Goal: Task Accomplishment & Management: Use online tool/utility

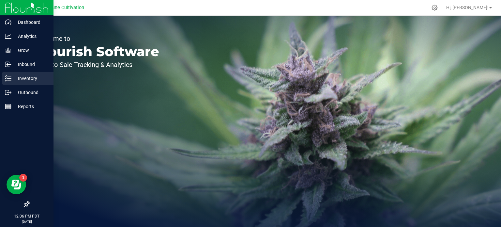
click at [12, 76] on p "Inventory" at bounding box center [30, 78] width 39 height 8
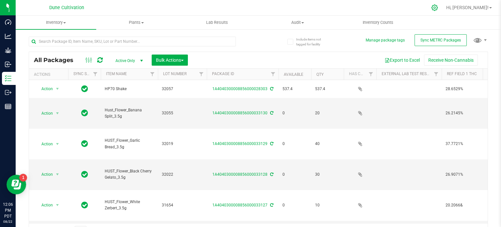
click at [438, 6] on icon at bounding box center [435, 7] width 7 height 7
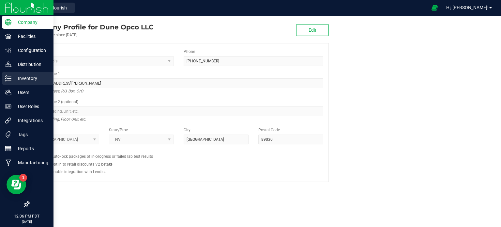
click at [14, 81] on p "Inventory" at bounding box center [30, 78] width 39 height 8
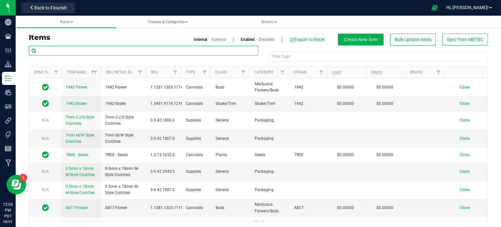
click at [108, 50] on input "text" at bounding box center [144, 51] width 230 height 10
type input "banana split"
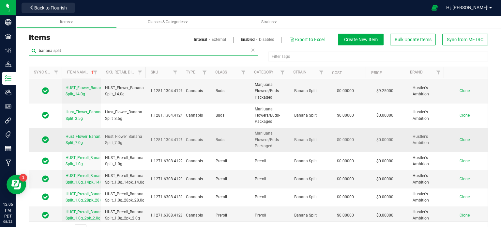
scroll to position [16, 0]
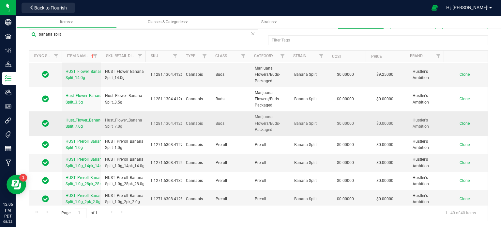
click at [460, 121] on span "Clone" at bounding box center [465, 123] width 10 height 5
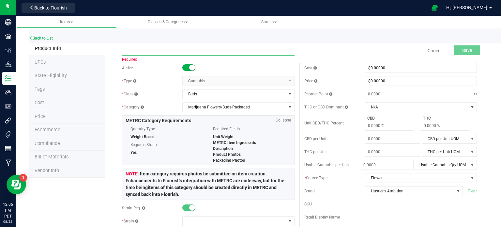
paste input "HUST_Flower_Black Cherry Gelato_7.0g"
type input "HUST_Flower_Black Cherry Gelato_7.0g"
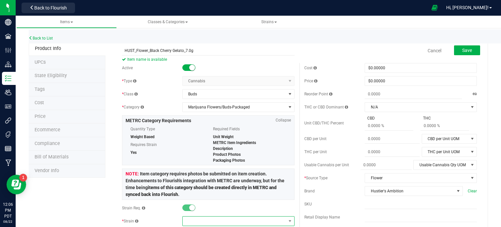
click at [194, 217] on span at bounding box center [234, 220] width 103 height 9
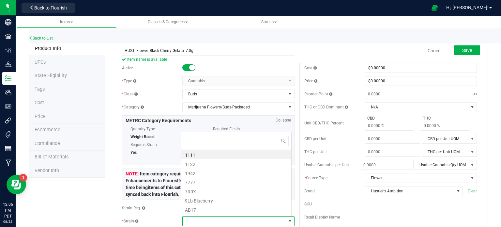
scroll to position [9, 109]
type input "black ch"
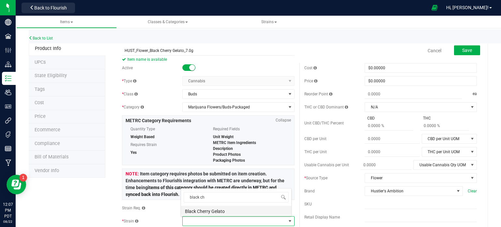
click at [210, 210] on li "Black Cherry Gelato" at bounding box center [236, 210] width 110 height 9
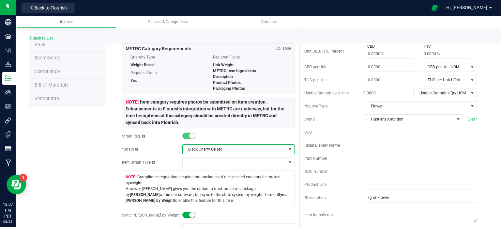
scroll to position [0, 0]
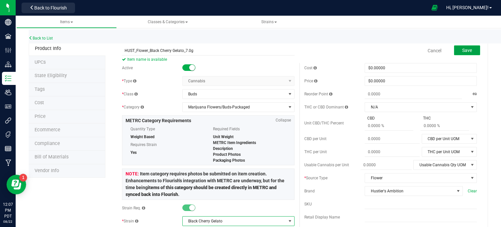
click at [457, 49] on button "Save" at bounding box center [467, 50] width 26 height 10
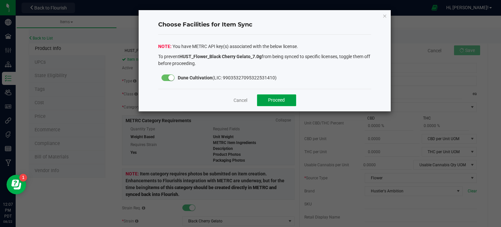
click at [275, 97] on span "Proceed" at bounding box center [276, 99] width 17 height 5
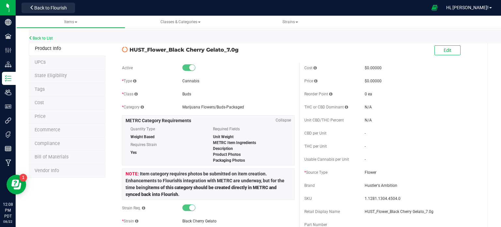
click at [56, 78] on span "State Eligibility" at bounding box center [51, 76] width 32 height 6
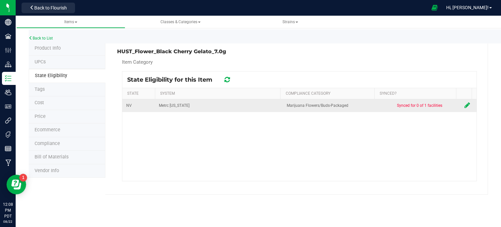
click at [465, 107] on icon at bounding box center [468, 105] width 6 height 7
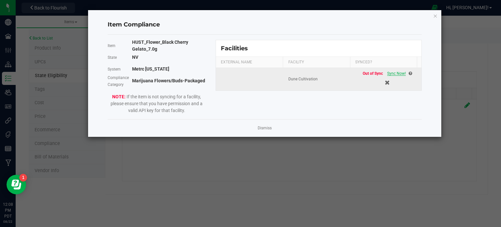
click at [389, 73] on span "Sync Now!" at bounding box center [396, 73] width 19 height 5
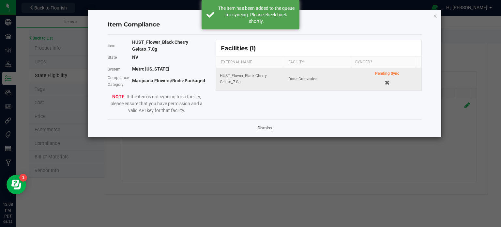
click at [266, 128] on link "Dismiss" at bounding box center [265, 128] width 14 height 6
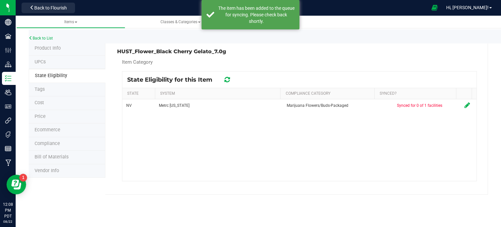
click at [227, 80] on icon at bounding box center [228, 79] width 6 height 7
click at [227, 80] on icon at bounding box center [227, 79] width 7 height 7
click at [227, 80] on icon at bounding box center [227, 80] width 7 height 8
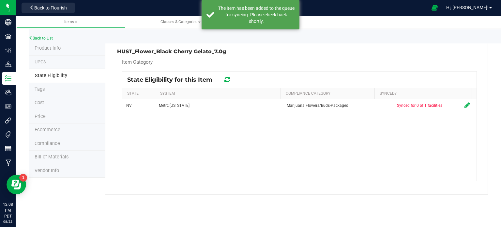
click at [227, 80] on icon at bounding box center [227, 79] width 7 height 7
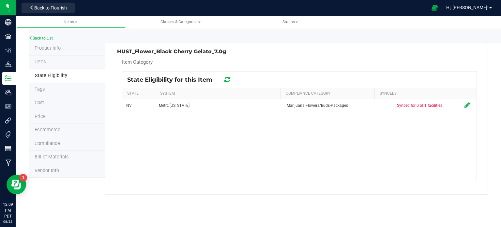
click at [224, 78] on div at bounding box center [227, 80] width 10 height 8
click at [226, 78] on icon at bounding box center [227, 79] width 8 height 7
click at [226, 78] on icon at bounding box center [227, 80] width 7 height 8
click at [226, 78] on icon at bounding box center [227, 79] width 7 height 7
click at [149, 52] on h3 "HUST_Flower_Black Cherry Gelato_7.0g" at bounding box center [206, 52] width 178 height 6
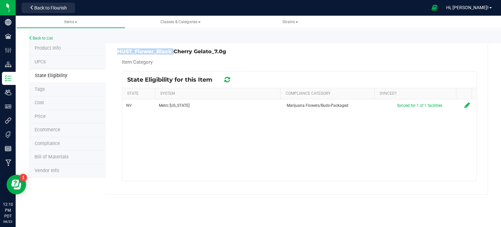
click at [149, 52] on h3 "HUST_Flower_Black Cherry Gelato_7.0g" at bounding box center [206, 52] width 178 height 6
click at [39, 36] on link "Back to List" at bounding box center [41, 38] width 24 height 5
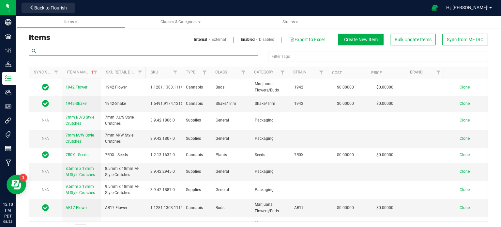
click at [76, 52] on input "text" at bounding box center [144, 51] width 230 height 10
type input "banana split"
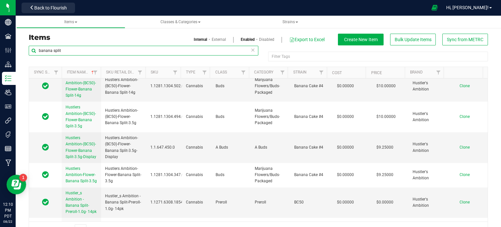
scroll to position [928, 0]
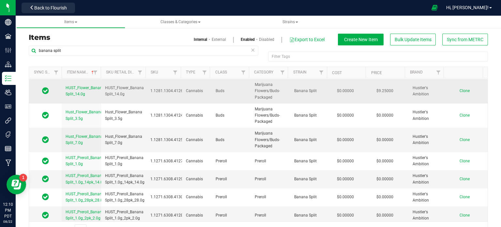
click at [460, 88] on span "Clone" at bounding box center [465, 90] width 10 height 5
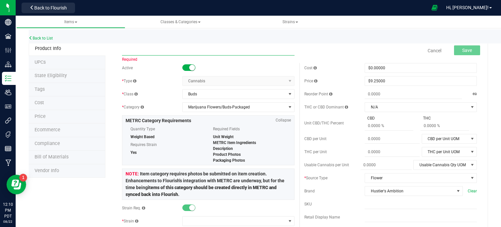
paste input "HUST_Flower_Black Cherry Gelato_14.0g"
type input "HUST_Flower_Black Cherry Gelato_14.0g"
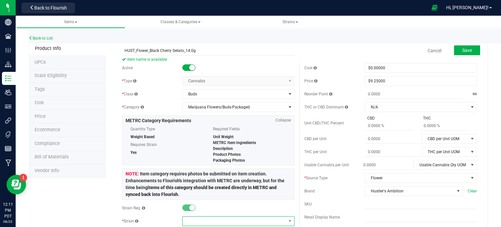
click at [204, 220] on span at bounding box center [234, 220] width 103 height 9
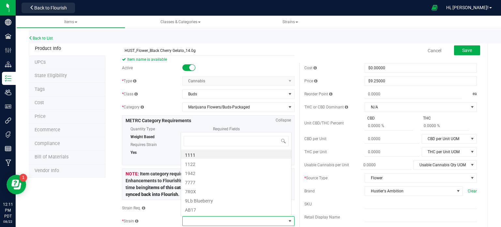
scroll to position [9, 109]
type input "black cherry"
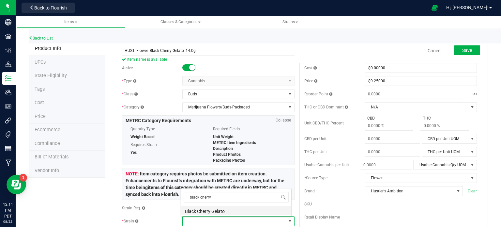
click at [205, 209] on li "Black Cherry Gelato" at bounding box center [236, 210] width 110 height 9
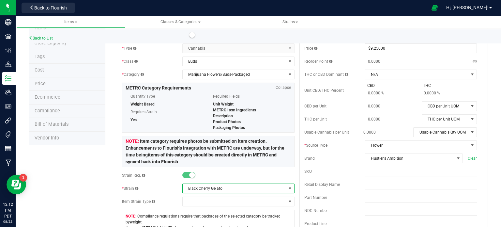
scroll to position [0, 0]
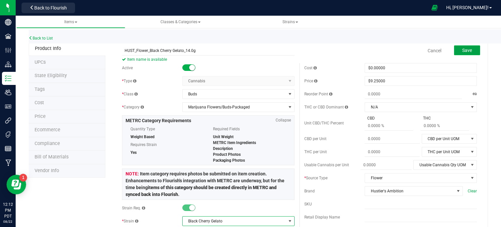
click at [463, 51] on span "Save" at bounding box center [468, 50] width 10 height 5
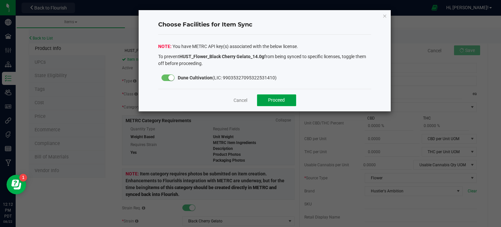
click at [289, 97] on button "Proceed" at bounding box center [276, 100] width 39 height 12
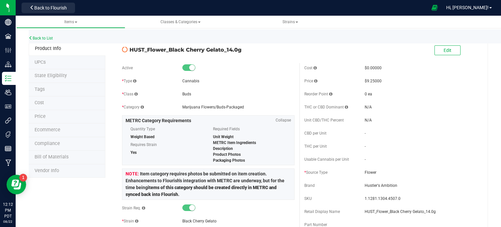
click at [62, 78] on span "State Eligibility" at bounding box center [51, 76] width 32 height 6
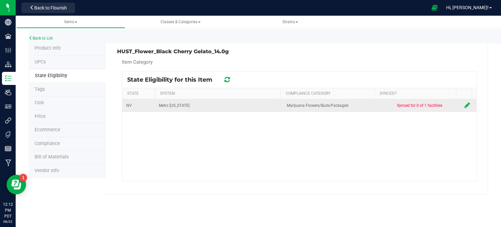
click at [465, 104] on icon at bounding box center [468, 105] width 6 height 7
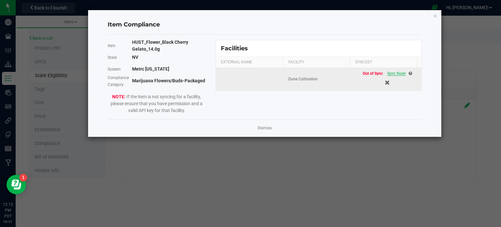
click at [396, 73] on span "Sync Now!" at bounding box center [396, 73] width 19 height 5
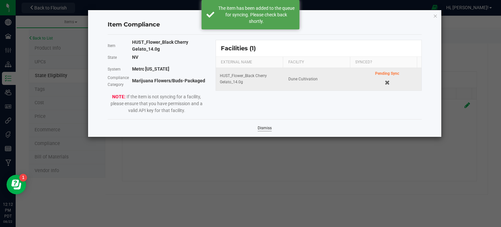
click at [262, 128] on link "Dismiss" at bounding box center [265, 128] width 14 height 6
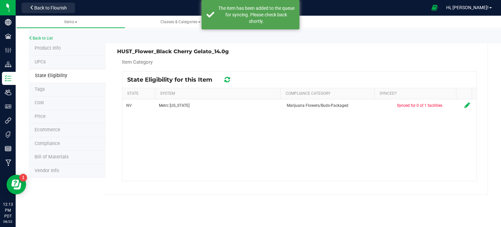
click at [223, 76] on div at bounding box center [227, 80] width 10 height 8
click at [229, 81] on icon at bounding box center [228, 79] width 6 height 7
click at [229, 81] on icon at bounding box center [227, 79] width 7 height 7
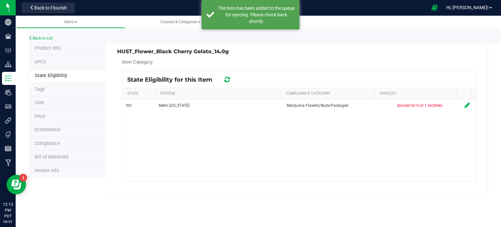
click at [229, 81] on icon at bounding box center [227, 79] width 7 height 7
click at [229, 81] on icon at bounding box center [227, 80] width 7 height 8
click at [229, 81] on icon at bounding box center [228, 79] width 6 height 7
click at [229, 81] on icon at bounding box center [227, 79] width 7 height 7
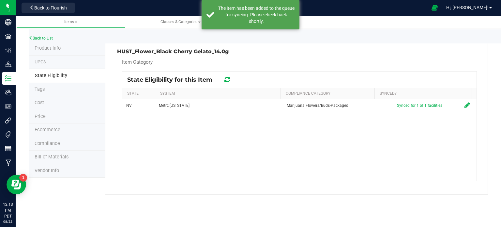
click at [229, 81] on icon at bounding box center [227, 79] width 7 height 7
click at [229, 81] on icon at bounding box center [228, 79] width 6 height 7
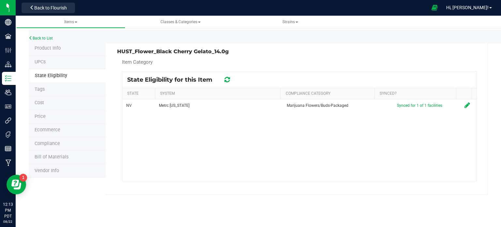
click at [55, 39] on div "Back to List" at bounding box center [279, 36] width 501 height 14
click at [51, 38] on link "Back to List" at bounding box center [41, 38] width 24 height 5
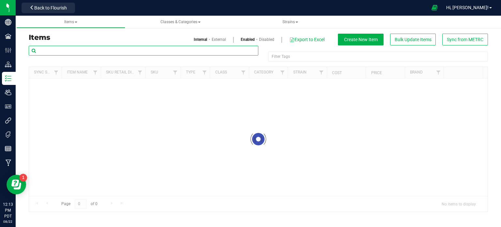
click at [110, 49] on input "text" at bounding box center [144, 51] width 230 height 10
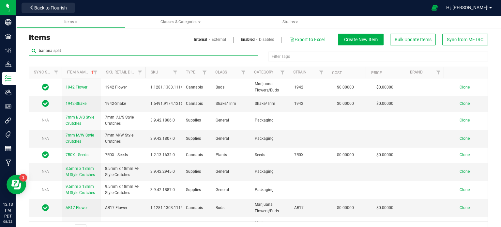
type input "banana split"
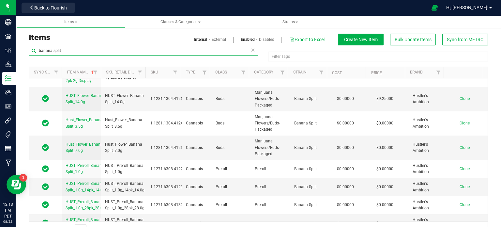
scroll to position [928, 0]
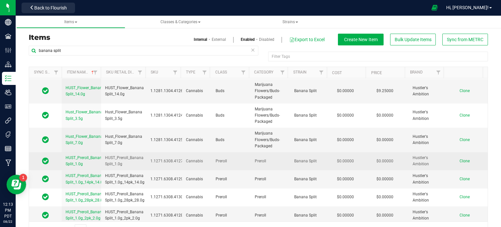
click at [460, 159] on span "Clone" at bounding box center [465, 161] width 10 height 5
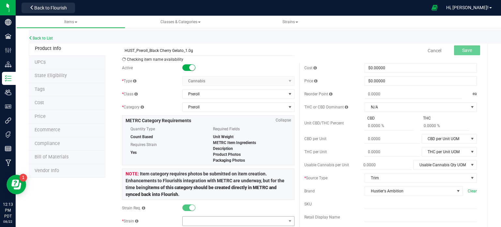
type input "HUST_Preroll_Black Cherry Gelato_1.0g"
click at [192, 217] on span at bounding box center [234, 220] width 103 height 9
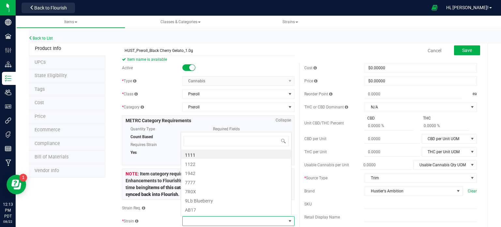
scroll to position [9, 109]
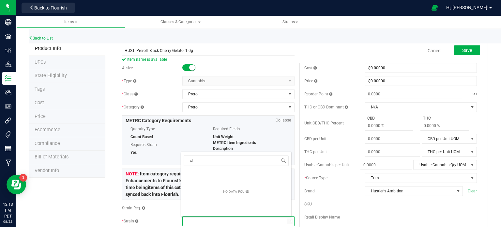
type input "c"
type input "black che"
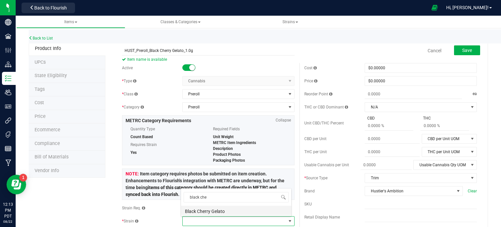
click at [213, 211] on li "Black Cherry Gelato" at bounding box center [236, 210] width 110 height 9
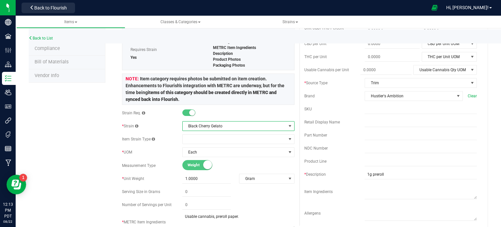
scroll to position [0, 0]
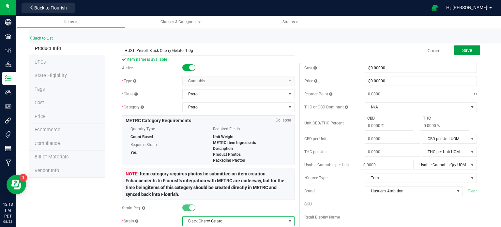
click at [463, 51] on span "Save" at bounding box center [468, 50] width 10 height 5
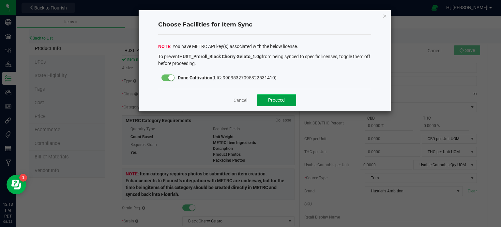
click at [270, 97] on span "Proceed" at bounding box center [276, 99] width 17 height 5
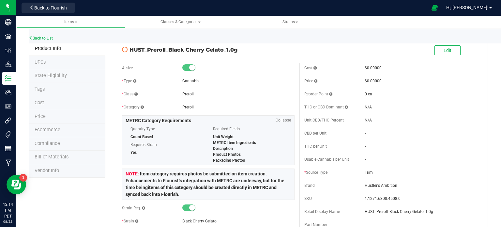
click at [52, 78] on span "State Eligibility" at bounding box center [51, 76] width 32 height 6
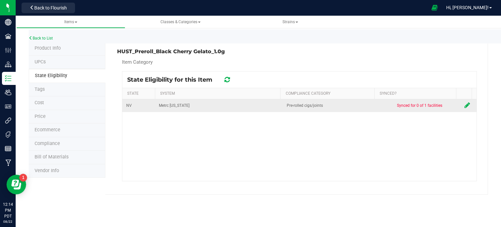
click at [465, 104] on icon at bounding box center [468, 105] width 6 height 7
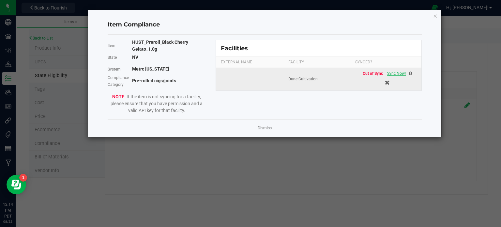
click at [387, 71] on span "Sync Now!" at bounding box center [396, 73] width 19 height 5
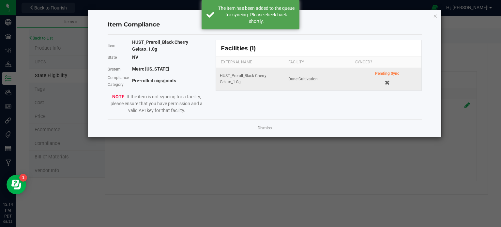
click at [265, 125] on app-cancel-button "Dismiss" at bounding box center [265, 128] width 14 height 7
click at [265, 126] on link "Dismiss" at bounding box center [265, 128] width 14 height 6
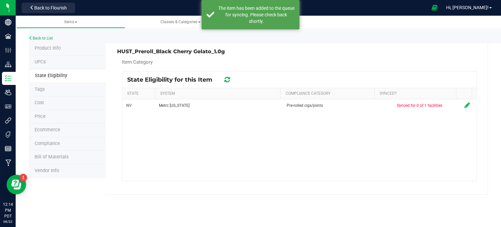
click at [228, 79] on icon at bounding box center [228, 79] width 6 height 7
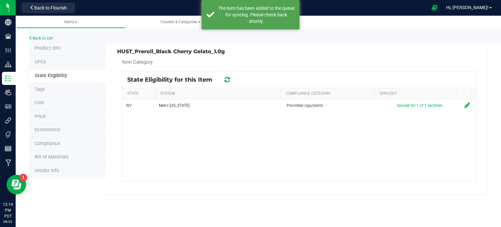
click at [228, 79] on icon at bounding box center [228, 79] width 6 height 7
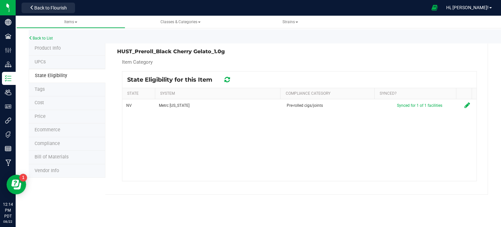
click at [34, 41] on div "Back to List" at bounding box center [279, 36] width 501 height 14
click at [35, 40] on link "Back to List" at bounding box center [41, 38] width 24 height 5
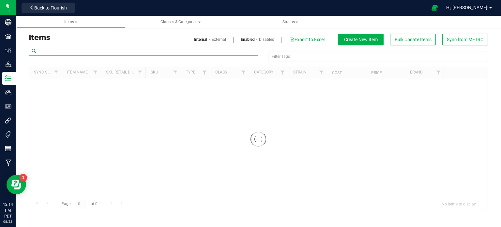
click at [85, 51] on input "text" at bounding box center [144, 51] width 230 height 10
paste input "HUST_Preroll_Black Cherry Gelato_1.0g_2pk_2.0g"
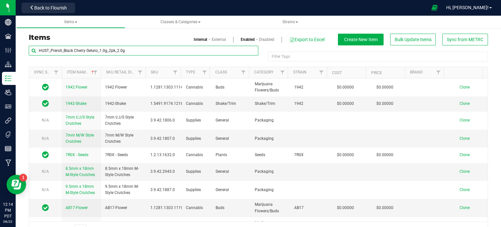
click at [85, 51] on input "HUST_Preroll_Black Cherry Gelato_1.0g_2pk_2.0g" at bounding box center [144, 51] width 230 height 10
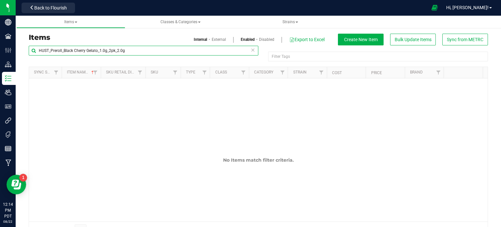
click at [98, 53] on input "HUST_Preroll_Black Cherry Gelato_1.0g_2pk_2.0g" at bounding box center [144, 51] width 230 height 10
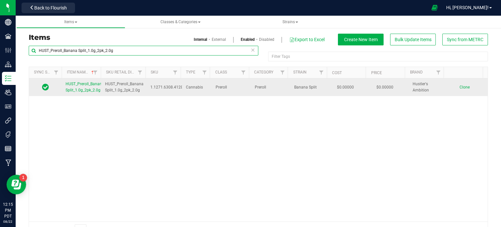
type input "HUST_Preroll_Banana Split_1.0g_2pk_2.0g"
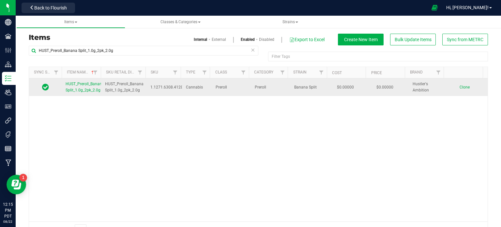
click at [460, 85] on span "Clone" at bounding box center [465, 87] width 10 height 5
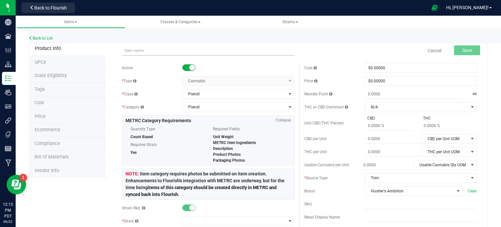
click at [132, 52] on input "text" at bounding box center [208, 51] width 173 height 10
type input "HUST_Preroll_Black Cherry Gelato_1.0g_2pk_2.0g"
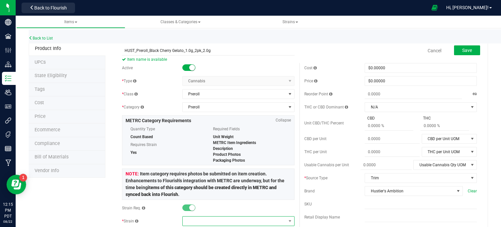
click at [188, 223] on span at bounding box center [234, 220] width 103 height 9
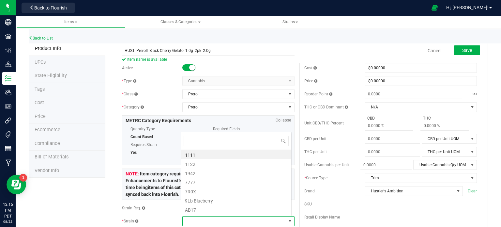
scroll to position [9, 109]
type input "black [PERSON_NAME]"
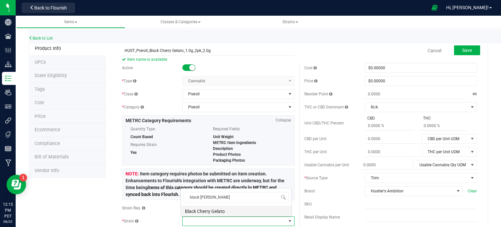
click at [199, 213] on li "Black Cherry Gelato" at bounding box center [236, 210] width 110 height 9
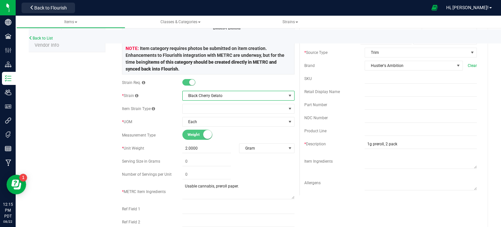
scroll to position [0, 0]
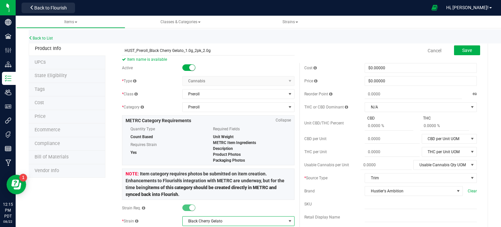
click at [453, 58] on div "Cancel Save" at bounding box center [391, 50] width 182 height 16
click at [456, 55] on div "Save" at bounding box center [463, 50] width 36 height 13
click at [456, 53] on button "Save" at bounding box center [467, 50] width 26 height 10
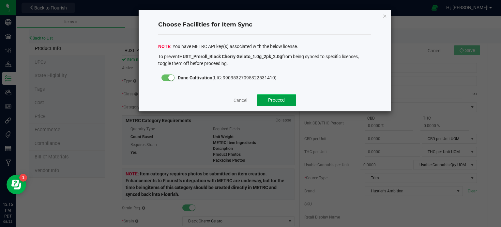
click at [290, 102] on button "Proceed" at bounding box center [276, 100] width 39 height 12
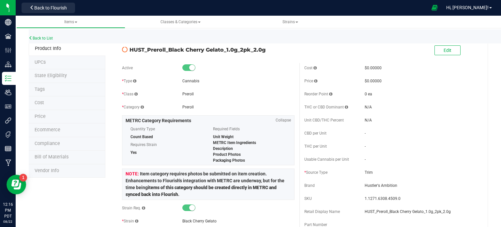
click at [44, 72] on li "State Eligibility" at bounding box center [67, 76] width 77 height 14
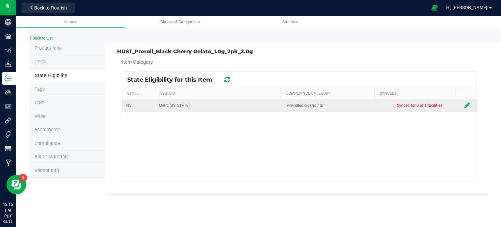
click at [465, 105] on icon at bounding box center [468, 105] width 6 height 7
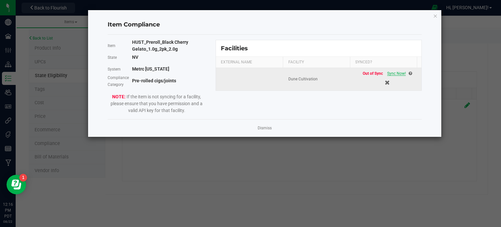
click at [395, 71] on span "Sync Now!" at bounding box center [396, 73] width 19 height 5
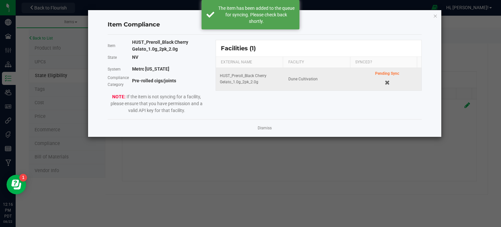
click at [268, 134] on div "Dismiss" at bounding box center [265, 128] width 315 height 18
click at [268, 131] on link "Dismiss" at bounding box center [265, 128] width 14 height 6
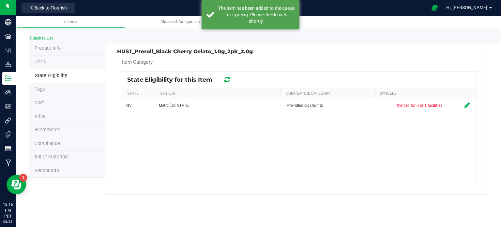
click at [227, 79] on icon at bounding box center [228, 79] width 6 height 7
click at [227, 79] on div at bounding box center [299, 125] width 355 height 109
click at [227, 79] on icon at bounding box center [228, 79] width 6 height 7
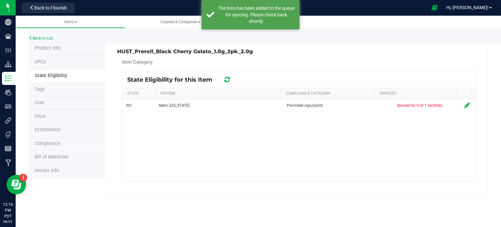
click at [227, 79] on icon at bounding box center [228, 79] width 6 height 7
click at [227, 79] on div at bounding box center [299, 125] width 355 height 109
click at [227, 79] on icon at bounding box center [228, 79] width 6 height 7
click at [227, 79] on icon at bounding box center [227, 79] width 7 height 7
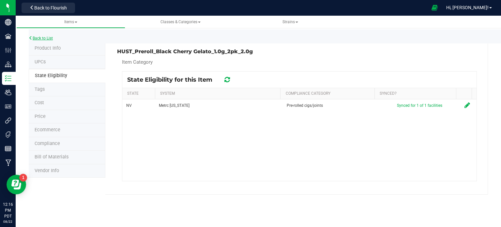
click at [51, 38] on link "Back to List" at bounding box center [41, 38] width 24 height 5
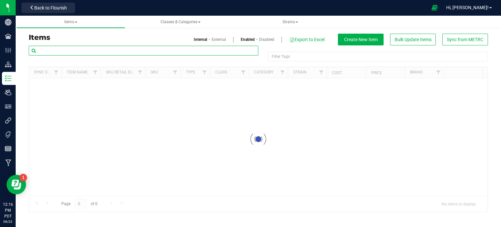
click at [104, 55] on input "text" at bounding box center [144, 51] width 230 height 10
click at [55, 49] on input "banana split" at bounding box center [144, 51] width 230 height 10
type input "banana split"
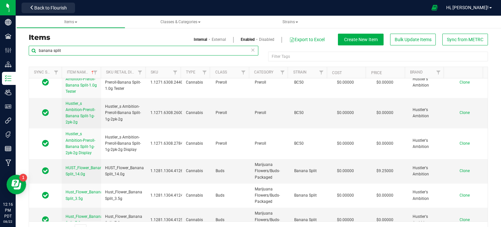
scroll to position [928, 0]
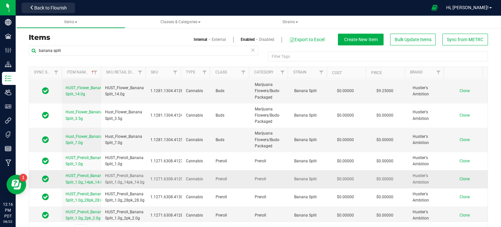
click at [460, 177] on span "Clone" at bounding box center [465, 179] width 10 height 5
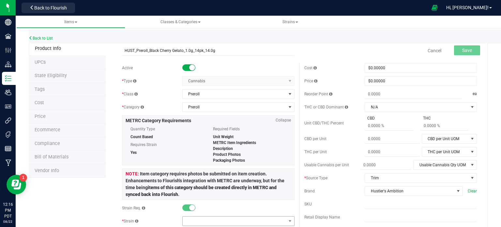
type input "HUST_Preroll_Black Cherry Gelato_1.0g_14pk_14.0g"
click at [183, 221] on span at bounding box center [234, 220] width 103 height 9
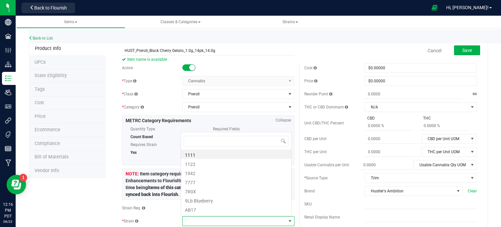
scroll to position [9, 109]
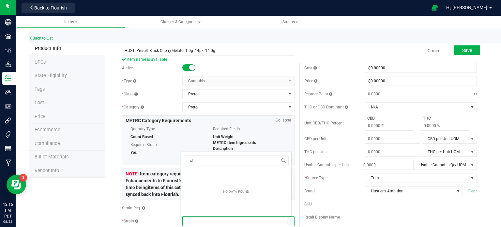
type input "c"
type input "black ch"
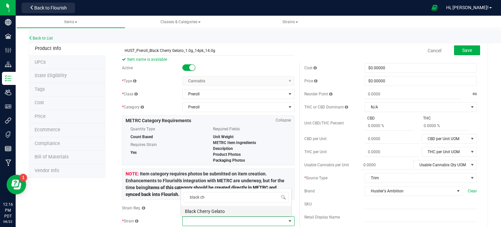
click at [217, 210] on li "Black Cherry Gelato" at bounding box center [236, 210] width 110 height 9
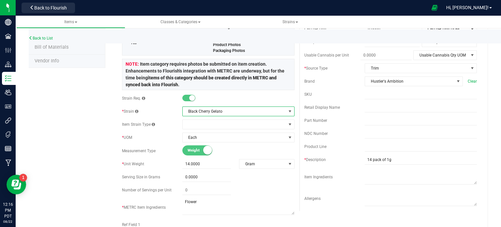
scroll to position [0, 0]
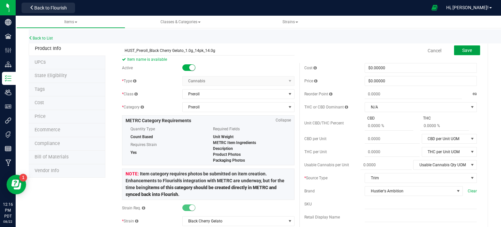
click at [461, 53] on button "Save" at bounding box center [467, 50] width 26 height 10
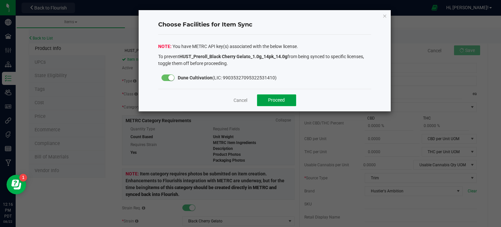
click at [290, 102] on button "Proceed" at bounding box center [276, 100] width 39 height 12
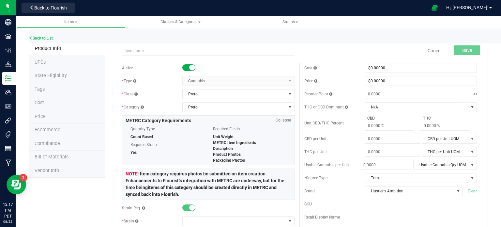
click at [48, 37] on link "Back to List" at bounding box center [41, 38] width 24 height 5
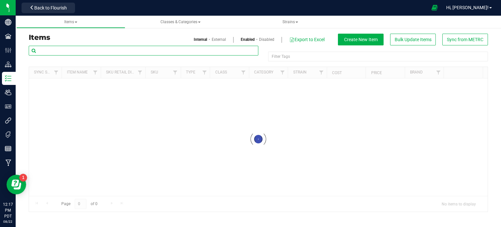
click at [116, 46] on input "text" at bounding box center [144, 51] width 230 height 10
click at [117, 48] on input "text" at bounding box center [144, 51] width 230 height 10
paste input "HUST_Preroll_Black Cherry Gelato_1.0g_14pk_14.0g"
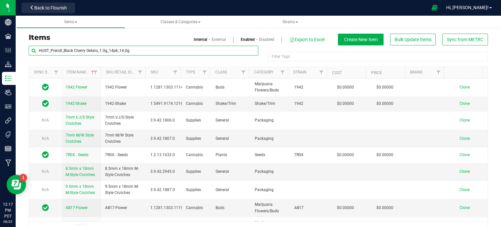
type input "HUST_Preroll_Black Cherry Gelato_1.0g_14pk_14.0g"
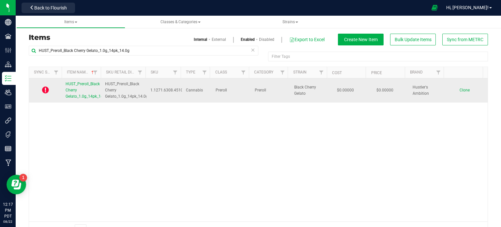
click at [79, 89] on link "HUST_Preroll_Black Cherry Gelato_1.0g_14pk_14.0g" at bounding box center [87, 90] width 43 height 19
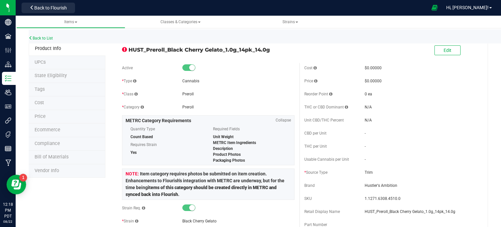
click at [56, 71] on li "State Eligibility" at bounding box center [67, 76] width 77 height 14
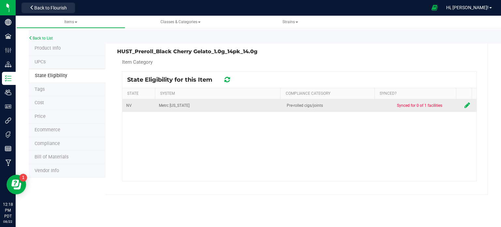
click at [465, 106] on icon at bounding box center [468, 105] width 6 height 7
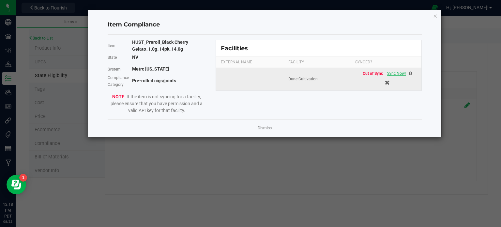
click at [397, 71] on span "Sync Now!" at bounding box center [396, 73] width 19 height 5
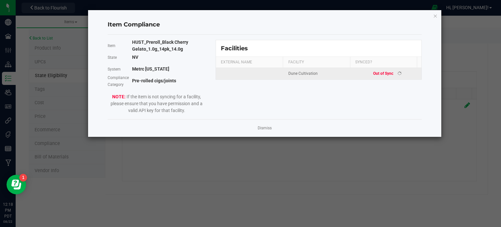
click at [397, 71] on kendo-grid-list "Dune Cultivation Out of Sync" at bounding box center [319, 73] width 206 height 11
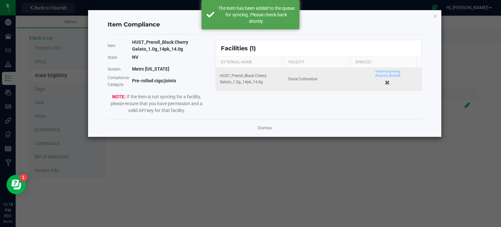
click at [397, 71] on div "Pending Sync" at bounding box center [387, 79] width 61 height 17
click at [257, 132] on div "Dismiss" at bounding box center [265, 128] width 315 height 18
click at [263, 128] on link "Dismiss" at bounding box center [265, 128] width 14 height 6
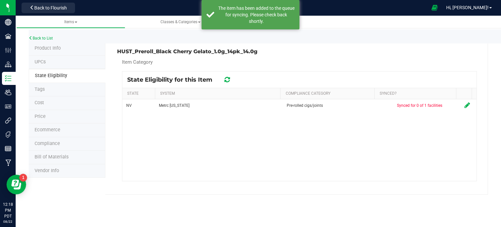
click at [230, 79] on div at bounding box center [227, 80] width 10 height 8
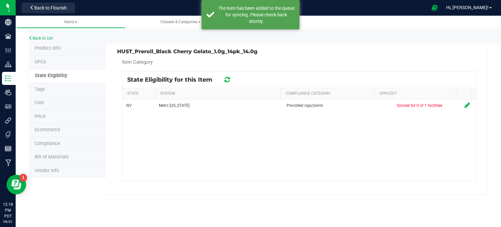
click at [230, 79] on div at bounding box center [227, 80] width 10 height 8
click at [229, 79] on icon at bounding box center [228, 79] width 6 height 7
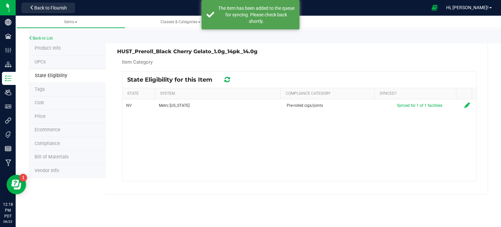
click at [229, 79] on icon at bounding box center [228, 79] width 6 height 7
click at [229, 79] on icon at bounding box center [227, 80] width 8 height 8
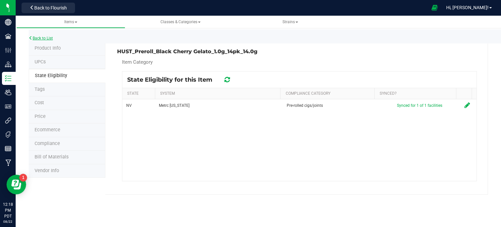
click at [37, 39] on link "Back to List" at bounding box center [41, 38] width 24 height 5
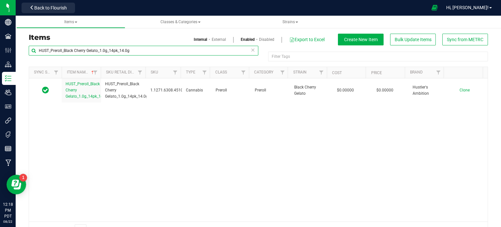
click at [102, 49] on input "HUST_Preroll_Black Cherry Gelato_1.0g_14pk_14.0g" at bounding box center [144, 51] width 230 height 10
click at [121, 51] on input "HUST_Preroll_Black Cherry Gelato_1.0g_14pk_14.0g" at bounding box center [144, 51] width 230 height 10
click at [115, 51] on input "HUST_Preroll_Black Cherry Gelato_1.0g_14pk_14.0g" at bounding box center [144, 51] width 230 height 10
click at [124, 51] on input "HUST_Preroll_Black Cherry Gelato_1.0g_28pk_14.0g" at bounding box center [144, 51] width 230 height 10
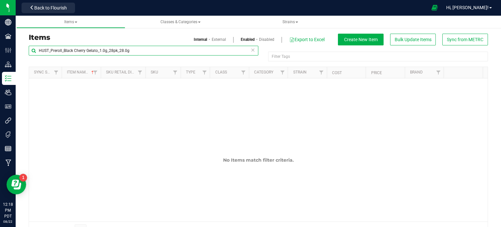
click at [110, 48] on input "HUST_Preroll_Black Cherry Gelato_1.0g_28pk_28.0g" at bounding box center [144, 51] width 230 height 10
click at [93, 51] on input "HUST_Preroll_Black Cherry Gelato_1.0g_28pk_28.0g" at bounding box center [144, 51] width 230 height 10
click at [98, 50] on input "HUST_Preroll_Black Cherry Gelato_1.0g_28pk_28.0g" at bounding box center [144, 51] width 230 height 10
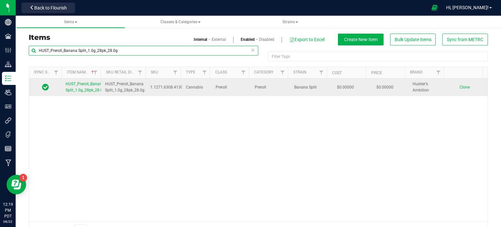
type input "HUST_Preroll_Banana Split_1.0g_28pk_28.0g"
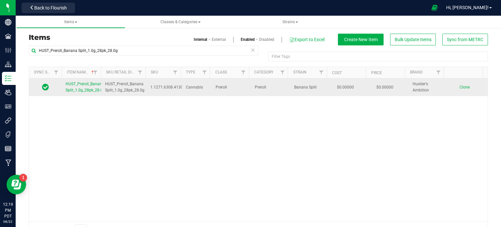
click at [460, 87] on span "Clone" at bounding box center [465, 87] width 10 height 5
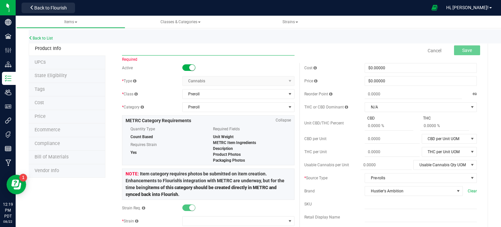
paste input "HUST_Preroll_Black Cherry Gelato_1.0g_28pk_28.0g"
type input "HUST_Preroll_Black Cherry Gelato_1.0g_28pk_28.0g"
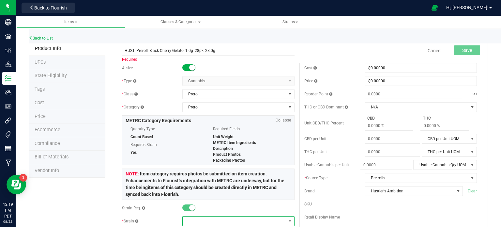
click at [198, 220] on span at bounding box center [234, 220] width 103 height 9
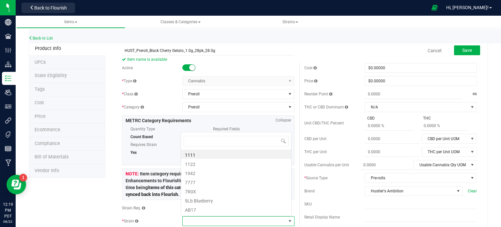
scroll to position [9, 109]
type input "black [PERSON_NAME]"
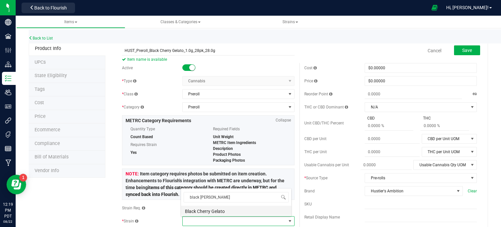
click at [211, 211] on li "Black Cherry Gelato" at bounding box center [236, 210] width 110 height 9
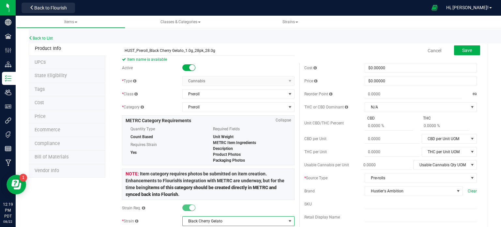
scroll to position [0, 0]
click at [457, 45] on button "Save" at bounding box center [467, 50] width 26 height 10
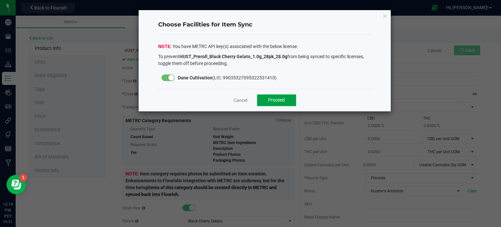
click at [274, 98] on span "Proceed" at bounding box center [276, 99] width 17 height 5
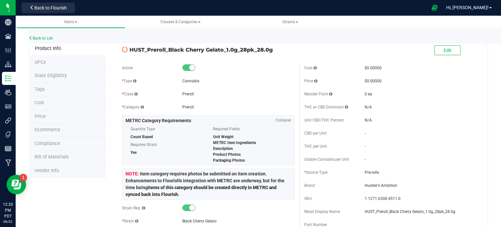
click at [54, 76] on span "State Eligibility" at bounding box center [51, 76] width 32 height 6
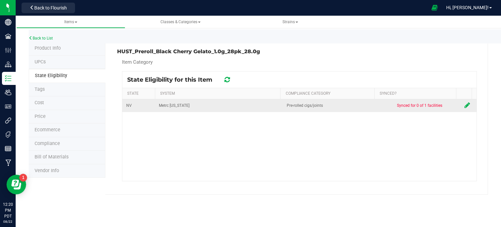
click at [465, 106] on icon at bounding box center [468, 105] width 6 height 7
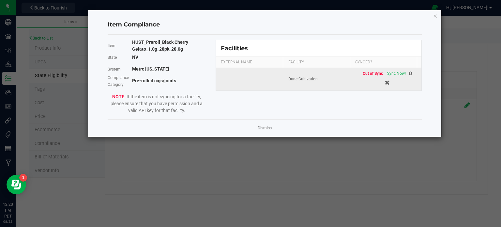
click at [388, 69] on td "Out of Sync Sync Now!" at bounding box center [387, 79] width 69 height 23
click at [388, 71] on span "Sync Now!" at bounding box center [396, 73] width 19 height 5
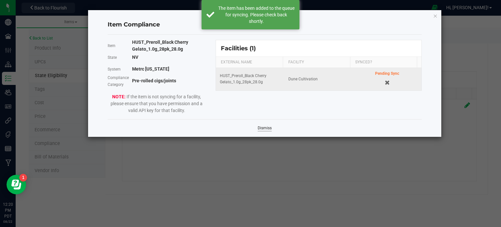
click at [263, 130] on link "Dismiss" at bounding box center [265, 128] width 14 height 6
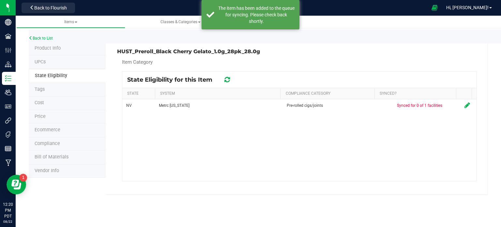
click at [229, 82] on icon at bounding box center [228, 79] width 6 height 7
click at [229, 82] on icon at bounding box center [228, 79] width 8 height 7
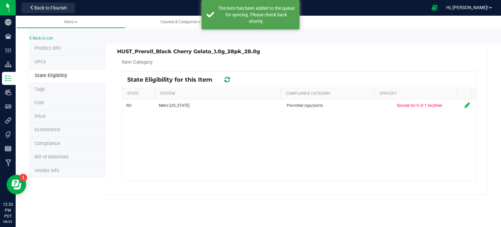
click at [229, 82] on icon at bounding box center [227, 79] width 8 height 8
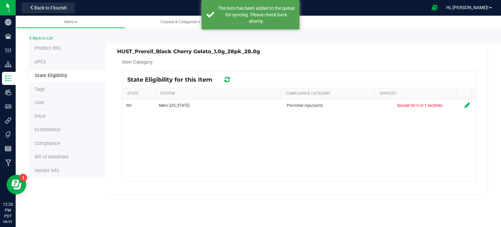
click at [229, 82] on icon at bounding box center [227, 79] width 8 height 8
click at [229, 82] on icon at bounding box center [227, 80] width 7 height 8
click at [229, 82] on icon at bounding box center [227, 79] width 8 height 8
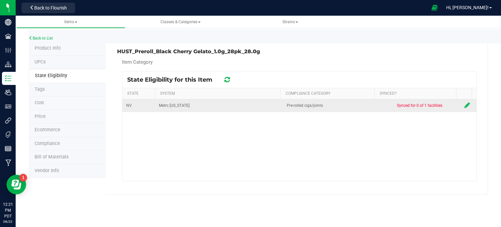
click at [465, 107] on icon at bounding box center [468, 105] width 6 height 7
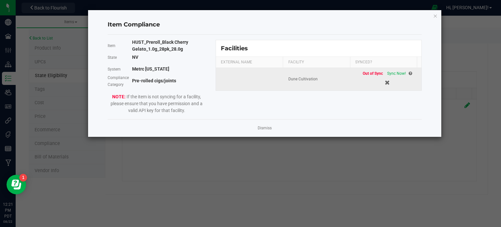
click at [387, 69] on td "Out of Sync Sync Now!" at bounding box center [387, 79] width 69 height 23
click at [387, 71] on span "Sync Now!" at bounding box center [396, 73] width 19 height 5
click at [387, 71] on kendo-grid-list "Dune Cultivation Out of Sync Sync Now!" at bounding box center [319, 79] width 206 height 23
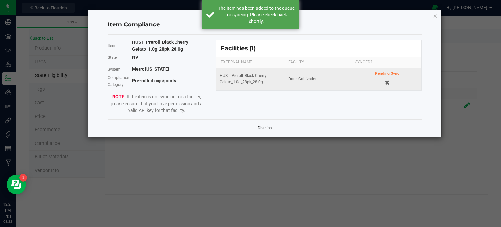
click at [266, 126] on link "Dismiss" at bounding box center [265, 128] width 14 height 6
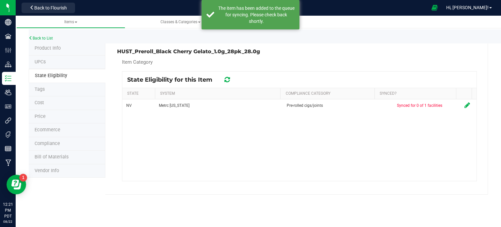
click at [234, 80] on div "State Eligibility for this Item" at bounding box center [182, 80] width 110 height 8
click at [229, 80] on icon at bounding box center [227, 79] width 8 height 8
click at [229, 80] on div at bounding box center [299, 125] width 355 height 109
click at [229, 80] on icon at bounding box center [227, 79] width 8 height 7
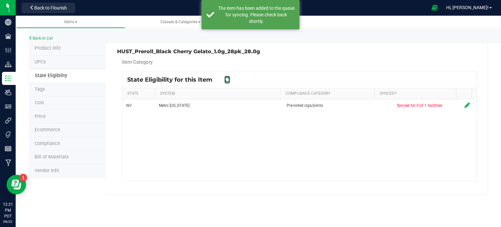
click at [229, 80] on icon at bounding box center [227, 79] width 8 height 8
click at [229, 80] on icon at bounding box center [227, 80] width 7 height 8
click at [229, 80] on icon at bounding box center [227, 79] width 6 height 7
click at [229, 80] on icon at bounding box center [227, 79] width 8 height 8
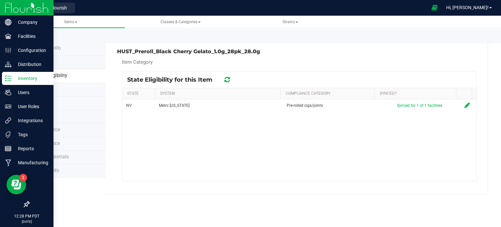
click at [9, 8] on img at bounding box center [27, 7] width 44 height 15
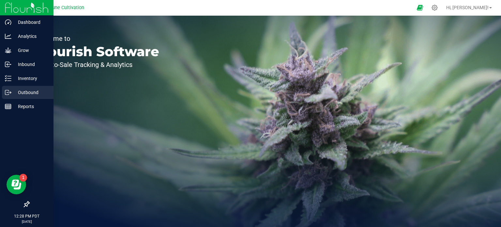
click at [13, 90] on p "Outbound" at bounding box center [30, 92] width 39 height 8
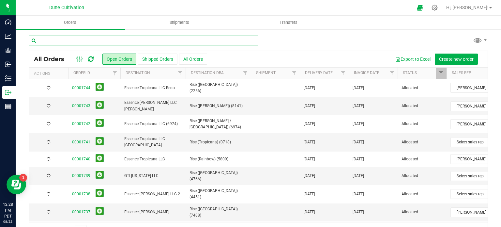
click at [61, 40] on input "text" at bounding box center [144, 41] width 230 height 10
type input "24304"
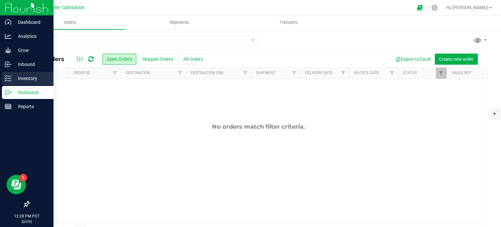
click at [12, 73] on div "Inventory" at bounding box center [28, 78] width 52 height 13
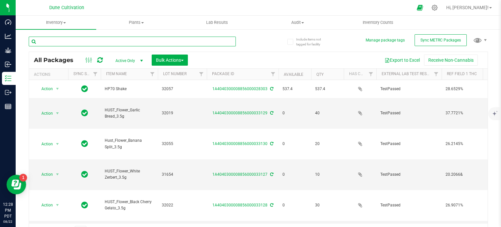
click at [58, 40] on input "text" at bounding box center [132, 42] width 207 height 10
type input "34304"
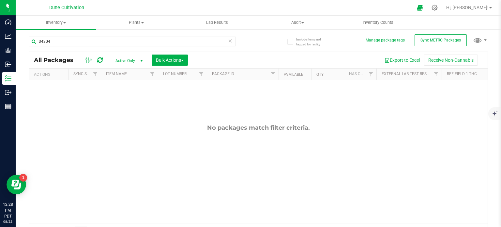
click at [136, 63] on span "Active Only" at bounding box center [128, 60] width 36 height 9
click at [119, 100] on li "All" at bounding box center [127, 101] width 35 height 10
click at [118, 58] on span "All" at bounding box center [128, 60] width 36 height 9
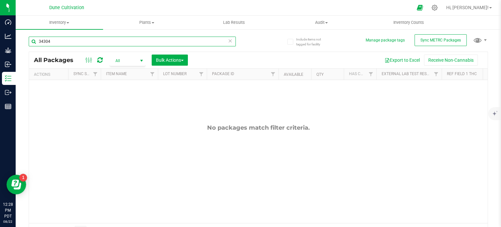
click at [97, 37] on input "34304" at bounding box center [132, 42] width 207 height 10
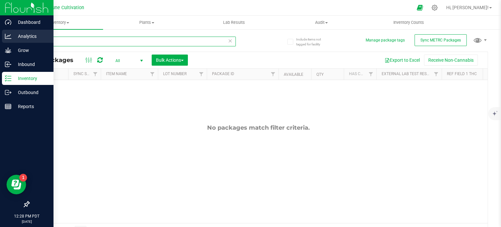
drag, startPoint x: 61, startPoint y: 43, endPoint x: 0, endPoint y: 34, distance: 61.7
click at [0, 34] on div "Dashboard Analytics Grow Inbound Inventory Outbound Reports 12:28 PM PDT 08/22/…" at bounding box center [250, 113] width 501 height 227
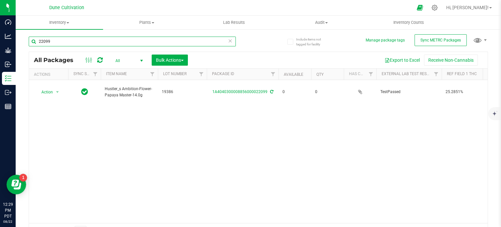
click at [108, 41] on input "22099" at bounding box center [132, 42] width 207 height 10
type input "24304"
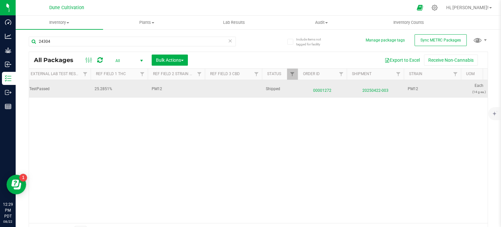
click at [320, 90] on span "00001272" at bounding box center [322, 88] width 41 height 9
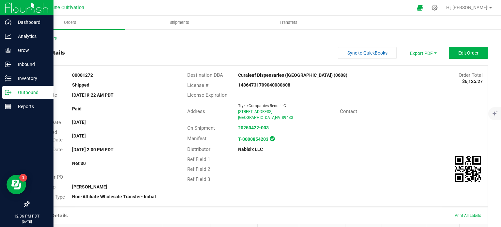
click at [19, 91] on p "Outbound" at bounding box center [30, 92] width 39 height 8
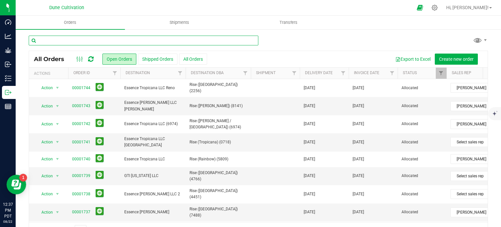
click at [118, 42] on input "text" at bounding box center [144, 41] width 230 height 10
type input "nellis"
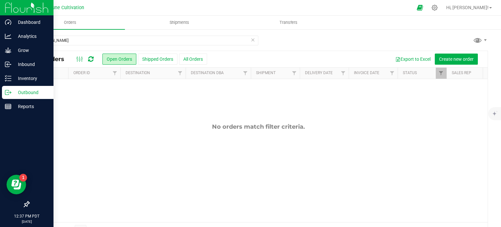
click at [9, 90] on icon at bounding box center [8, 92] width 7 height 7
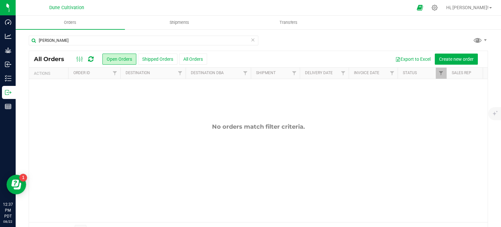
click at [251, 39] on icon at bounding box center [253, 40] width 5 height 8
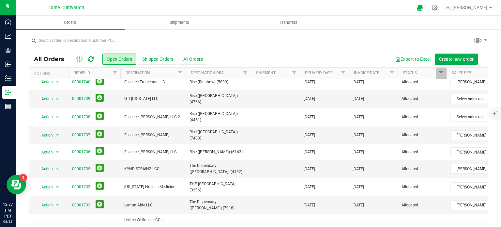
scroll to position [84, 0]
